Goal: Task Accomplishment & Management: Manage account settings

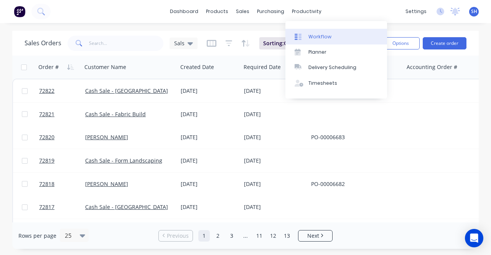
click at [315, 35] on div "Workflow" at bounding box center [319, 36] width 23 height 7
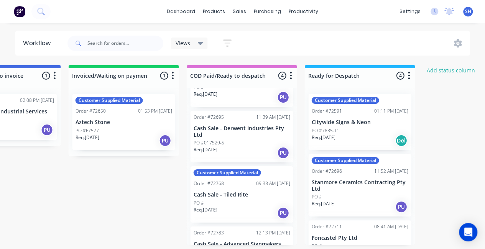
scroll to position [71, 0]
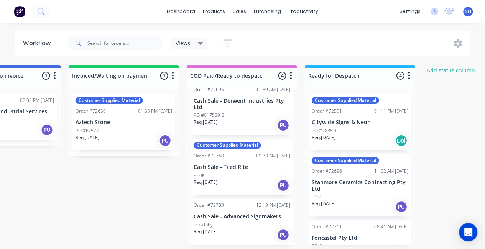
click at [221, 118] on p "PO #017529-S" at bounding box center [209, 115] width 31 height 7
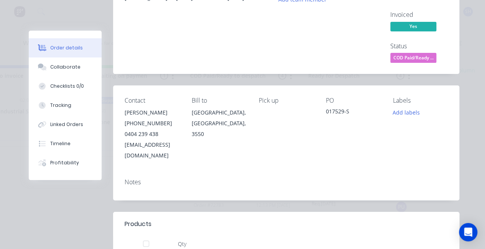
scroll to position [77, 0]
drag, startPoint x: 223, startPoint y: 148, endPoint x: 120, endPoint y: 151, distance: 103.1
click at [120, 151] on div "Contact [PERSON_NAME] [PHONE_NUMBER] [EMAIL_ADDRESS][DOMAIN_NAME] Bill to [GEOG…" at bounding box center [286, 129] width 346 height 87
click at [156, 148] on div "[EMAIL_ADDRESS][DOMAIN_NAME]" at bounding box center [152, 150] width 55 height 21
click at [179, 149] on div "[EMAIL_ADDRESS][DOMAIN_NAME]" at bounding box center [152, 150] width 55 height 21
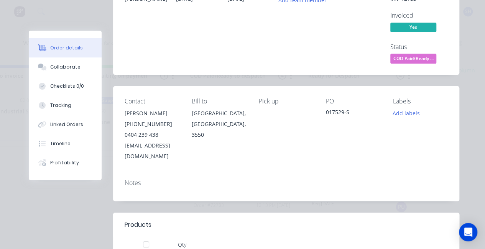
drag, startPoint x: 227, startPoint y: 148, endPoint x: 120, endPoint y: 150, distance: 107.0
click at [120, 150] on div "Contact [PERSON_NAME] [PHONE_NUMBER] [EMAIL_ADDRESS][DOMAIN_NAME] Bill to [GEOG…" at bounding box center [286, 129] width 346 height 87
copy div "[EMAIL_ADDRESS][DOMAIN_NAME]"
drag, startPoint x: 371, startPoint y: 113, endPoint x: 346, endPoint y: 114, distance: 25.3
click at [346, 114] on div "Contact [PERSON_NAME] [PHONE_NUMBER] [EMAIL_ADDRESS][DOMAIN_NAME] Bill to [GEOG…" at bounding box center [286, 129] width 346 height 87
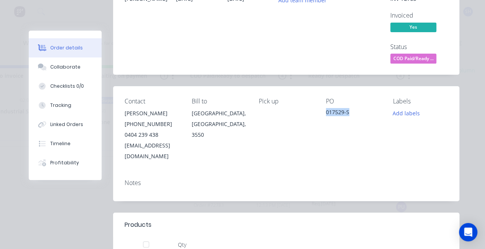
copy div "017529-S"
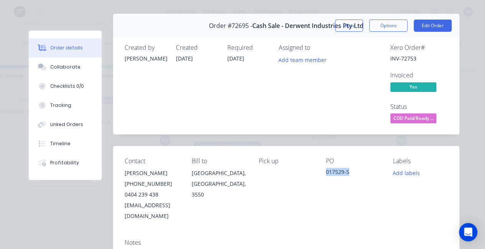
scroll to position [0, 0]
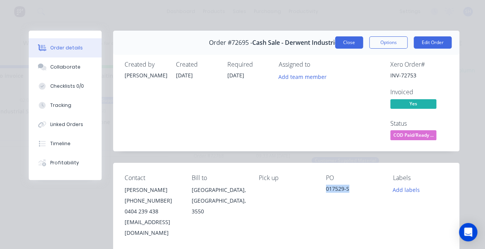
click at [336, 45] on button "Close" at bounding box center [349, 42] width 28 height 12
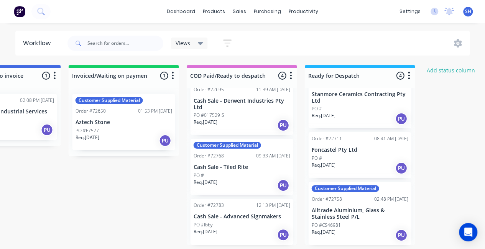
scroll to position [2, 774]
click at [350, 222] on div "PO #CS46981" at bounding box center [360, 225] width 97 height 7
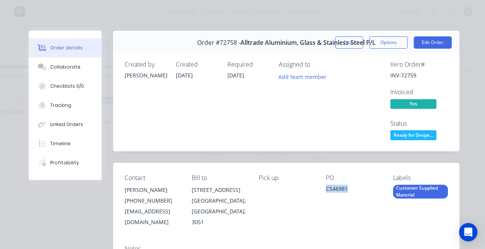
drag, startPoint x: 358, startPoint y: 190, endPoint x: 335, endPoint y: 190, distance: 22.6
click at [335, 190] on div "Contact [PERSON_NAME] [PHONE_NUMBER] [EMAIL_ADDRESS][DOMAIN_NAME] Bill to [STRE…" at bounding box center [286, 201] width 346 height 76
copy div "CS46981"
click at [335, 39] on button "Close" at bounding box center [349, 42] width 28 height 12
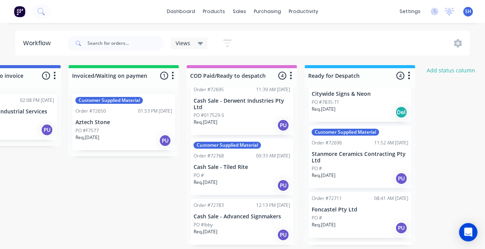
scroll to position [11, 0]
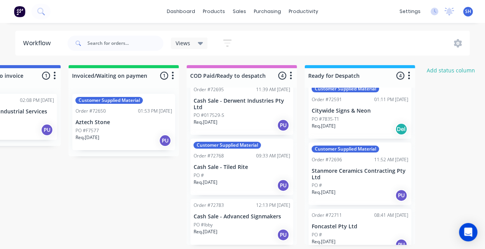
click at [360, 190] on div "Req. [DATE] PU" at bounding box center [360, 195] width 97 height 13
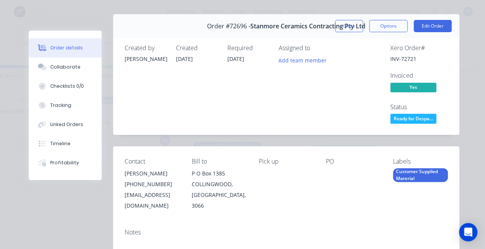
scroll to position [0, 0]
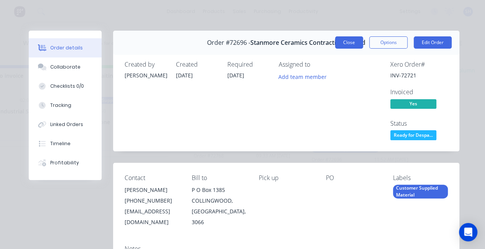
click at [354, 43] on button "Close" at bounding box center [349, 42] width 28 height 12
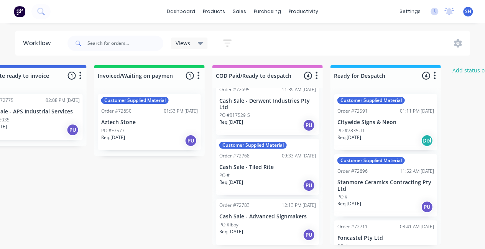
scroll to position [2, 749]
click at [255, 225] on div "PO #Ibby" at bounding box center [267, 225] width 97 height 7
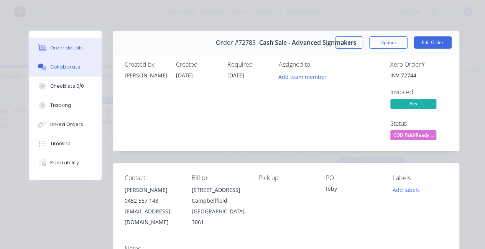
click at [60, 65] on div "Collaborate" at bounding box center [65, 67] width 30 height 7
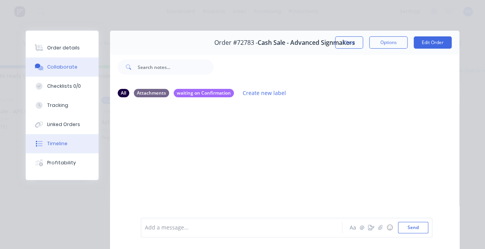
click at [65, 139] on button "Timeline" at bounding box center [62, 143] width 73 height 19
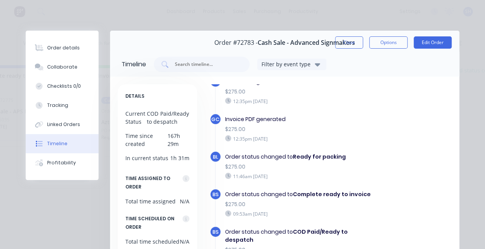
scroll to position [154, 0]
click at [347, 48] on button "Close" at bounding box center [349, 42] width 28 height 12
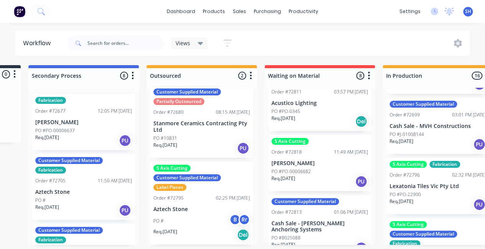
scroll to position [307, 0]
click at [419, 151] on div "Req. 03/09/25 PU" at bounding box center [437, 144] width 97 height 13
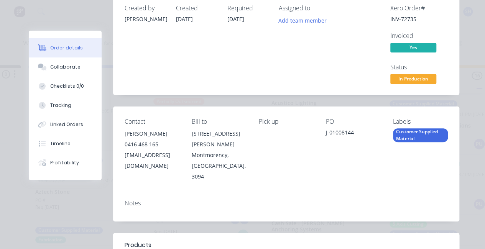
scroll to position [0, 0]
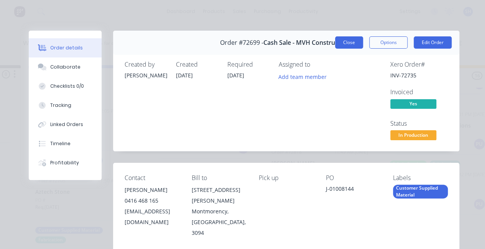
click at [350, 46] on button "Close" at bounding box center [349, 42] width 28 height 12
